Goal: Obtain resource: Download file/media

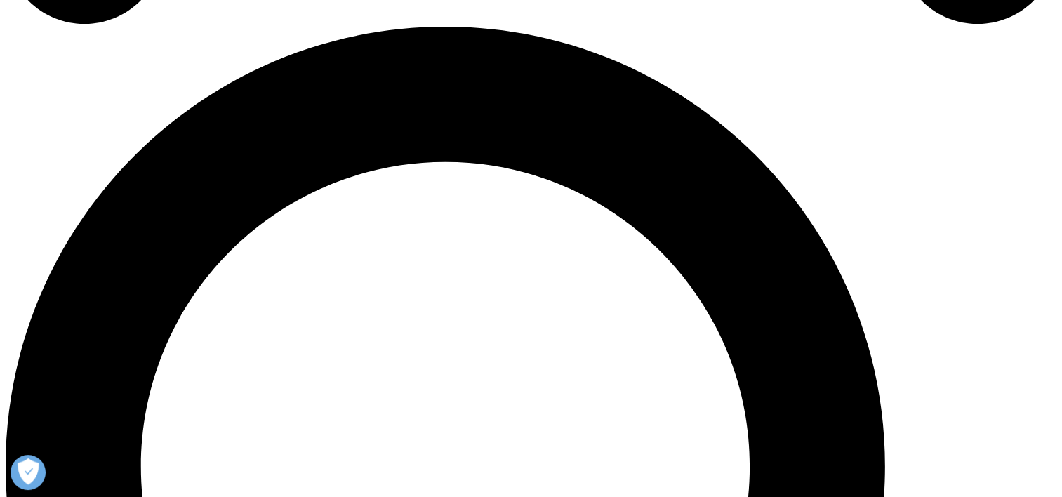
scroll to position [1053, 0]
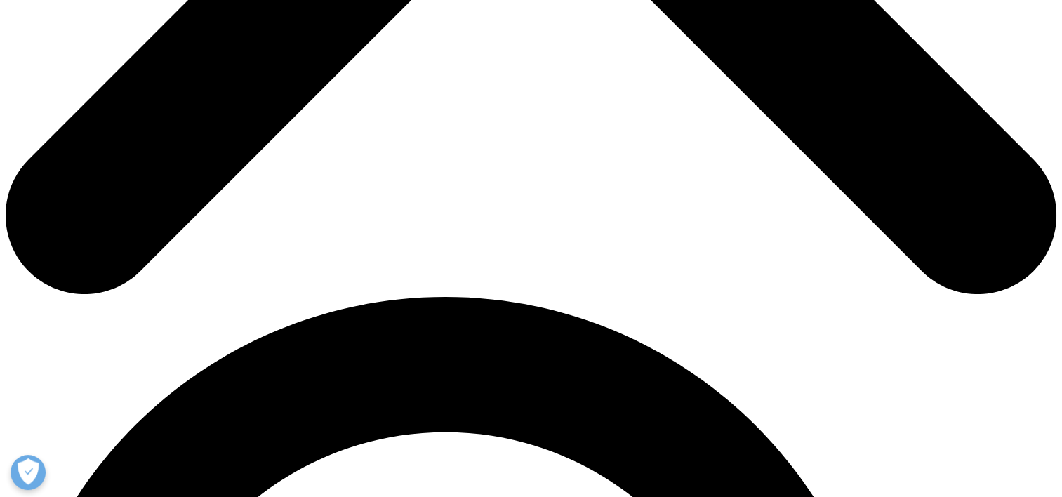
scroll to position [772, 0]
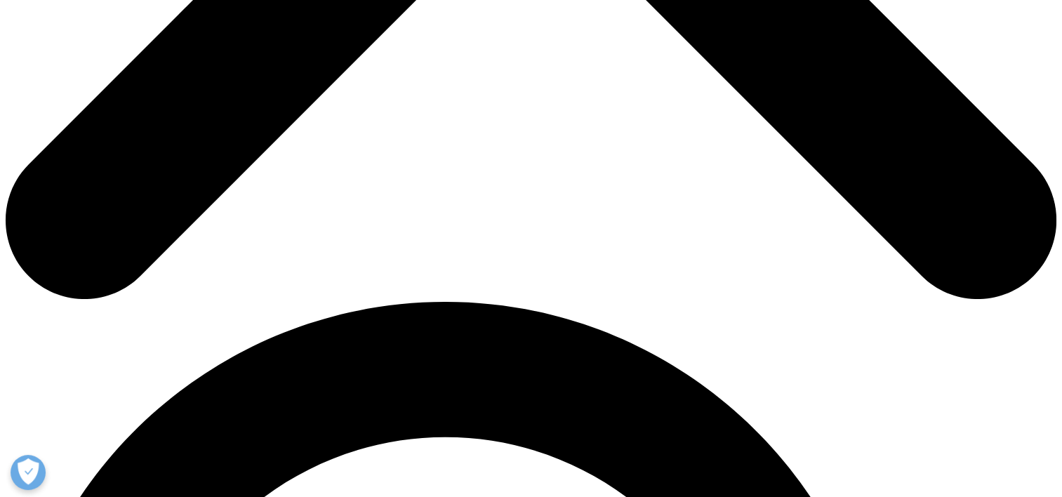
type input "Murali"
type input "[PERSON_NAME]"
type input "[EMAIL_ADDRESS][PERSON_NAME][DOMAIN_NAME]"
type input "Lonza AG"
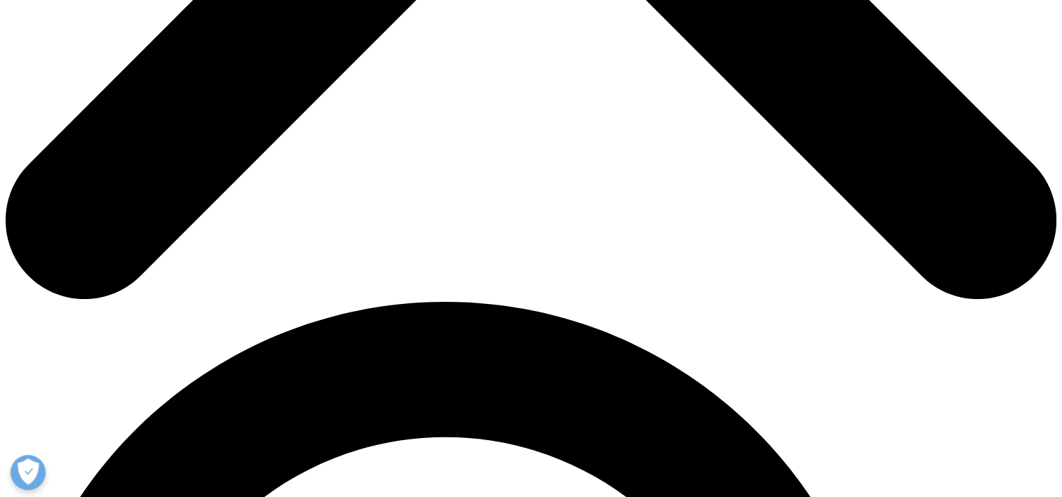
select select "Switzerland"
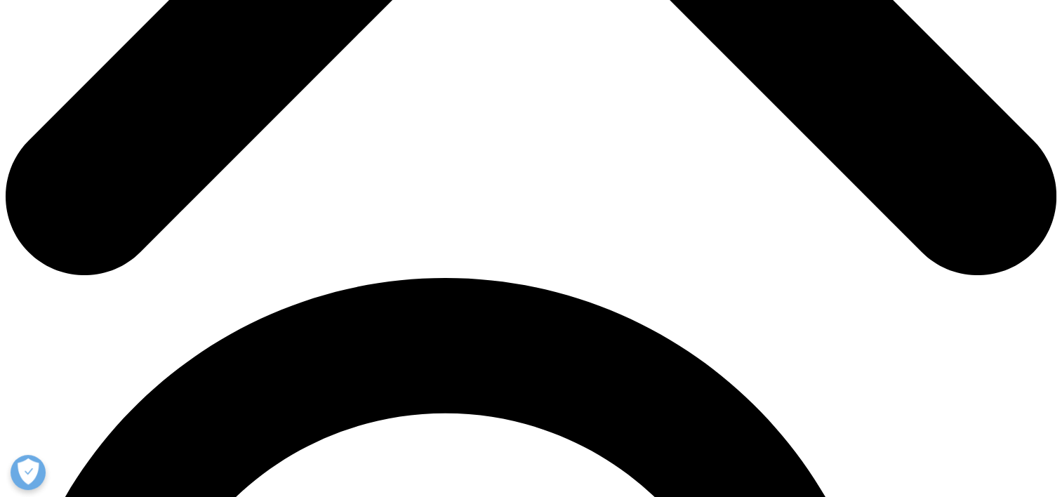
scroll to position [1053, 0]
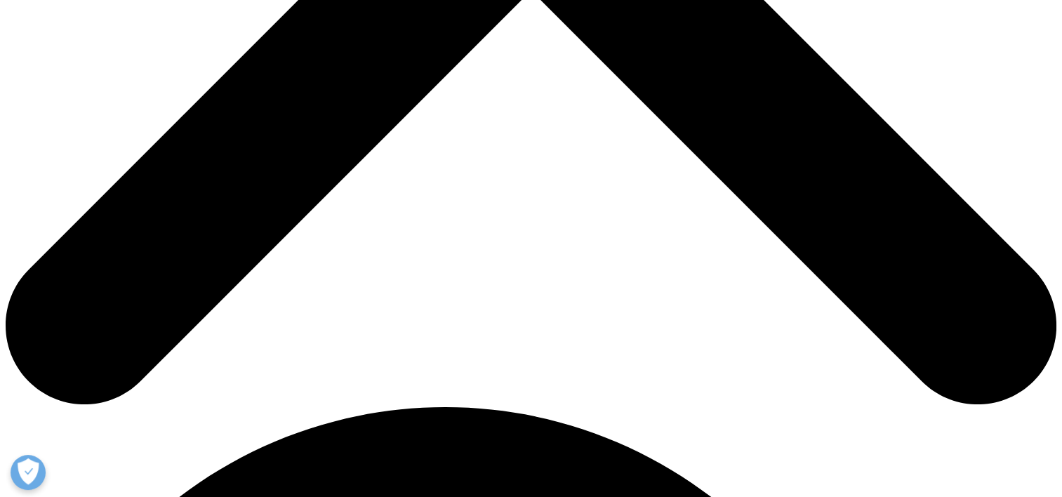
type input "Market Intelligence Manager"
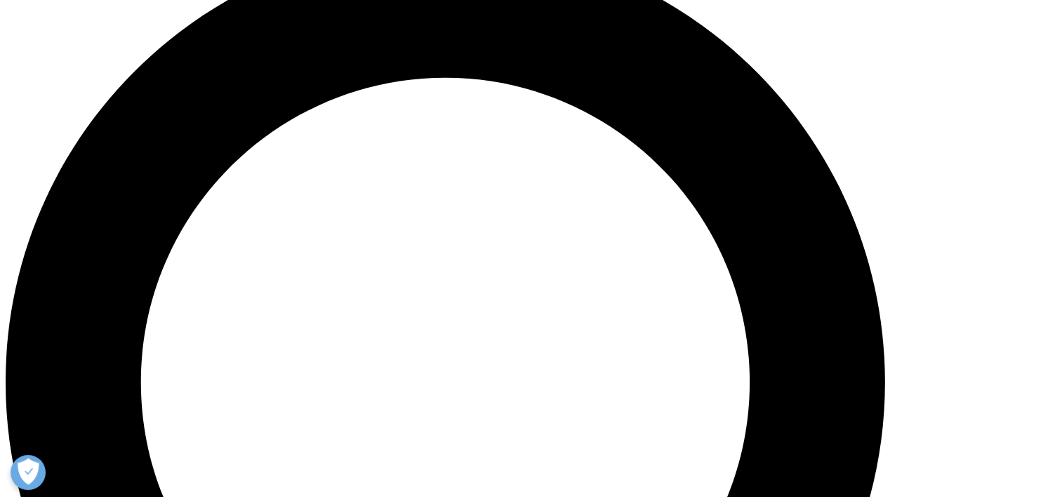
scroll to position [1159, 0]
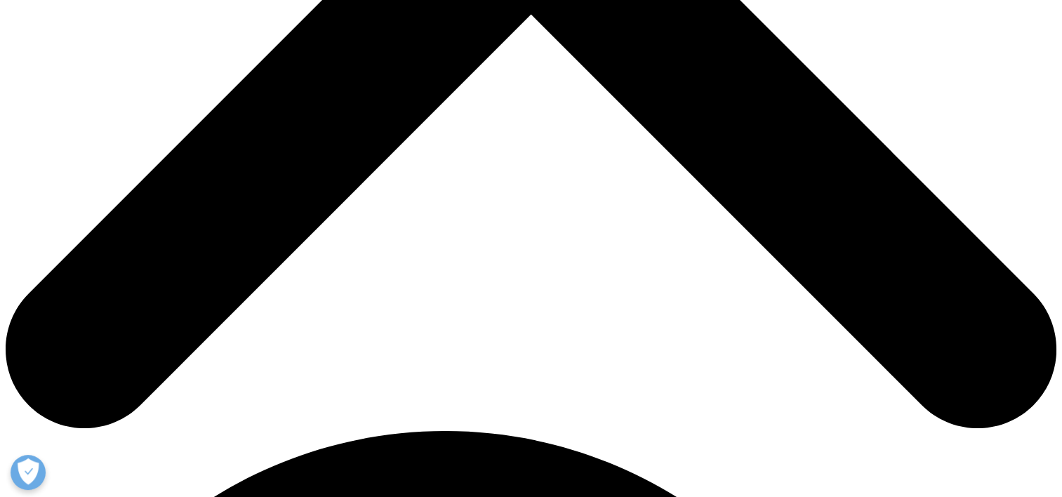
scroll to position [7, 7]
